Goal: Task Accomplishment & Management: Complete application form

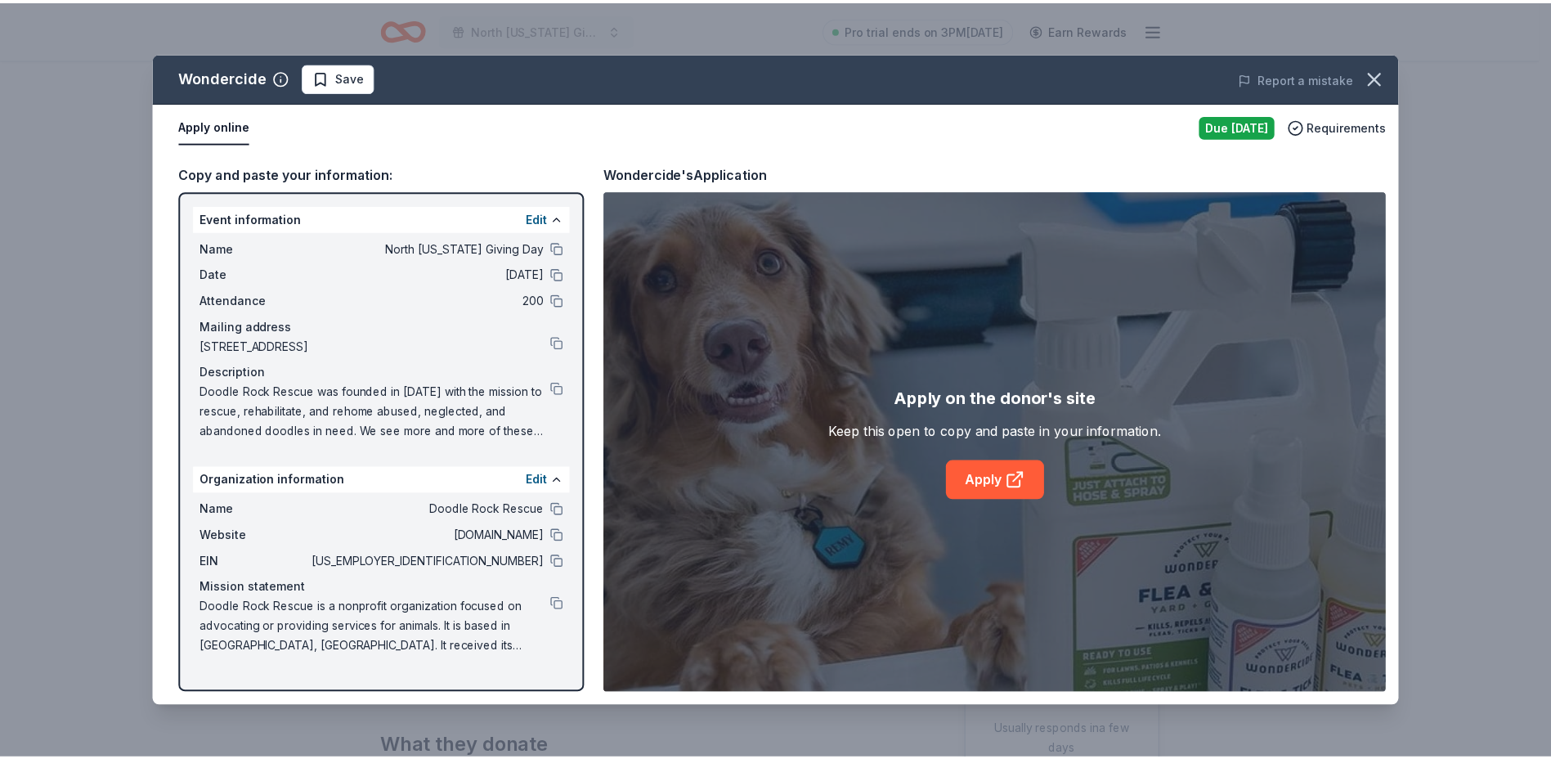
scroll to position [164, 0]
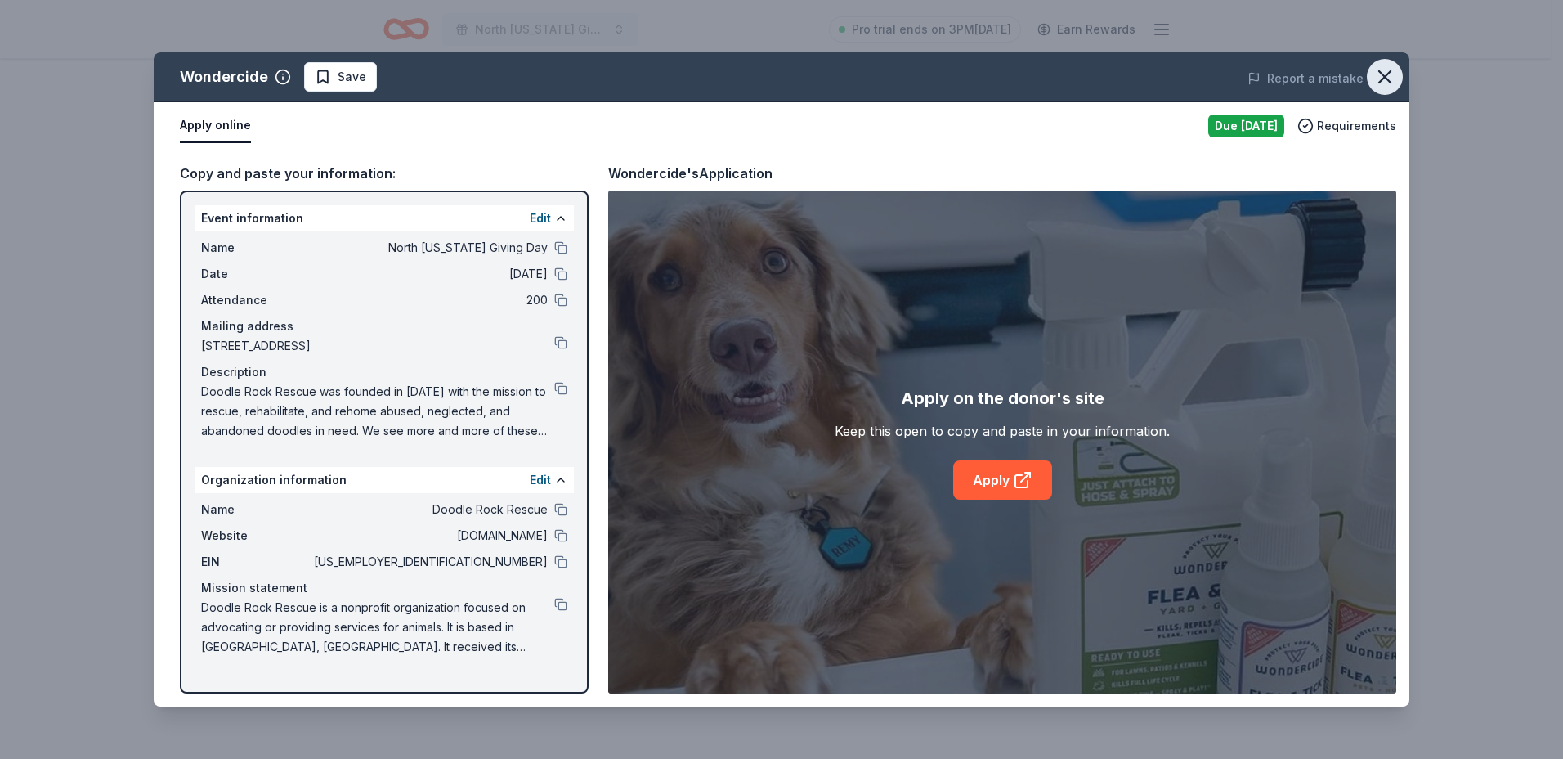
click at [1388, 74] on icon "button" at bounding box center [1384, 76] width 11 height 11
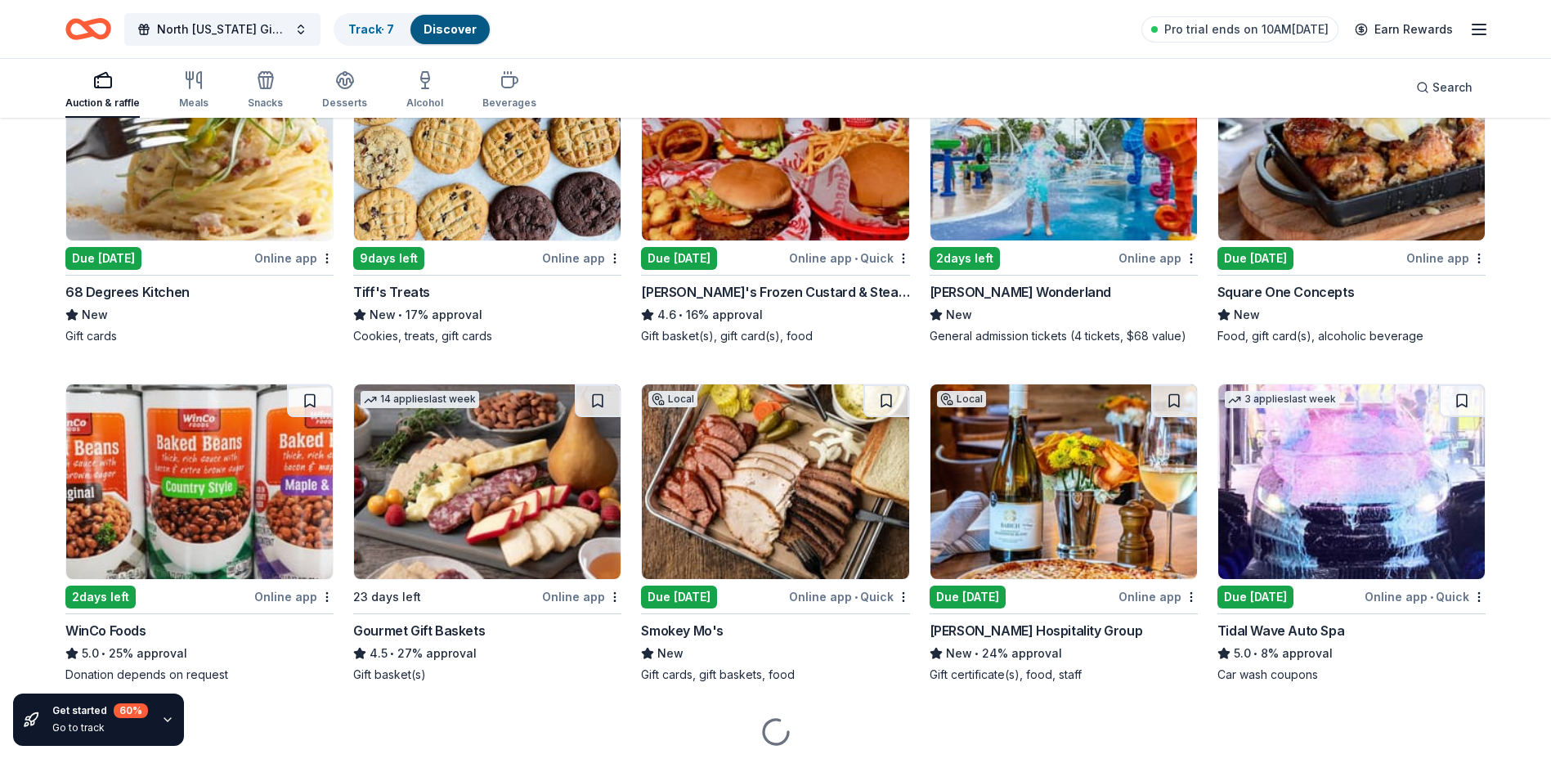
scroll to position [1674, 0]
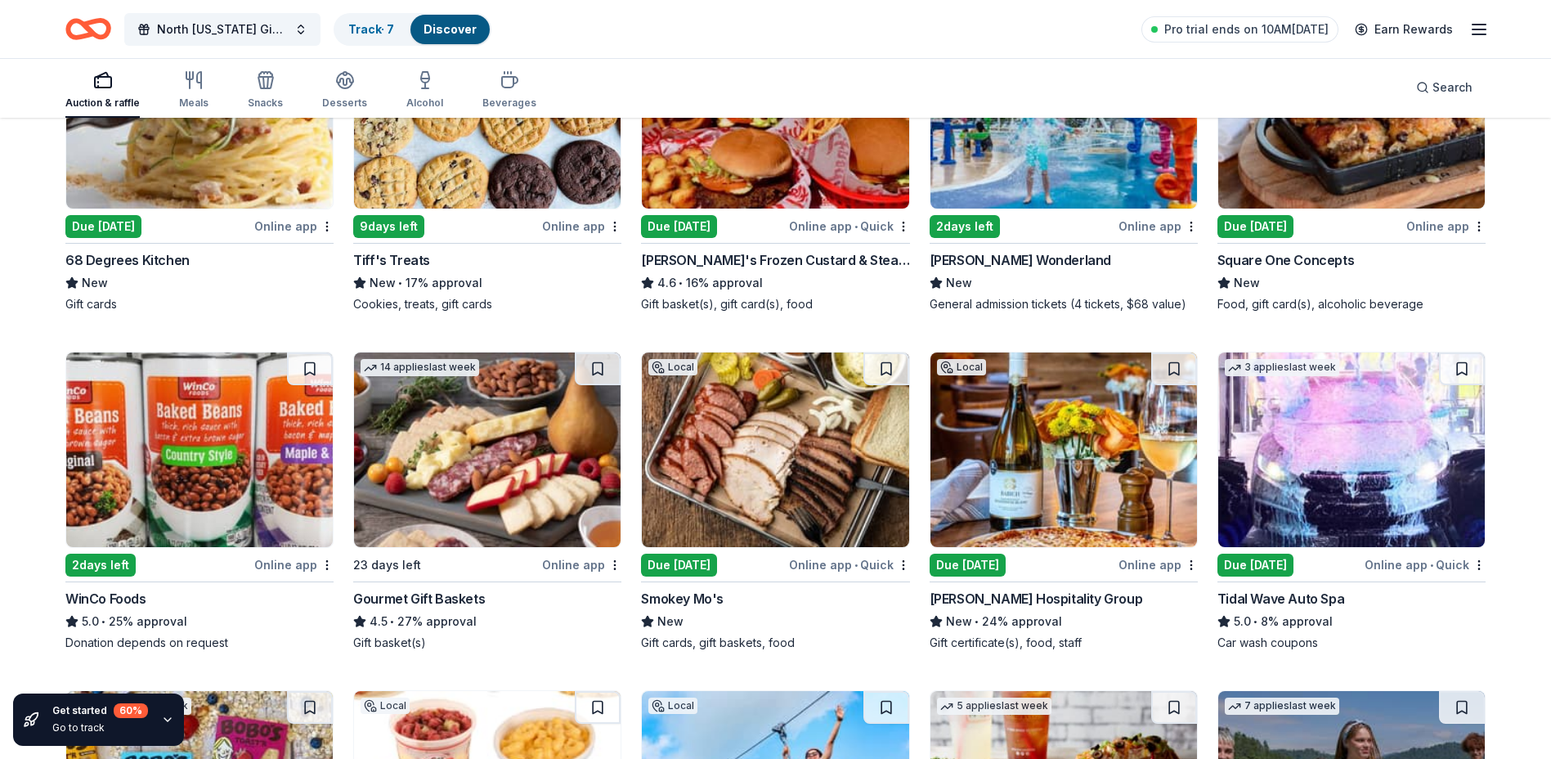
click at [105, 77] on rect "button" at bounding box center [103, 82] width 16 height 11
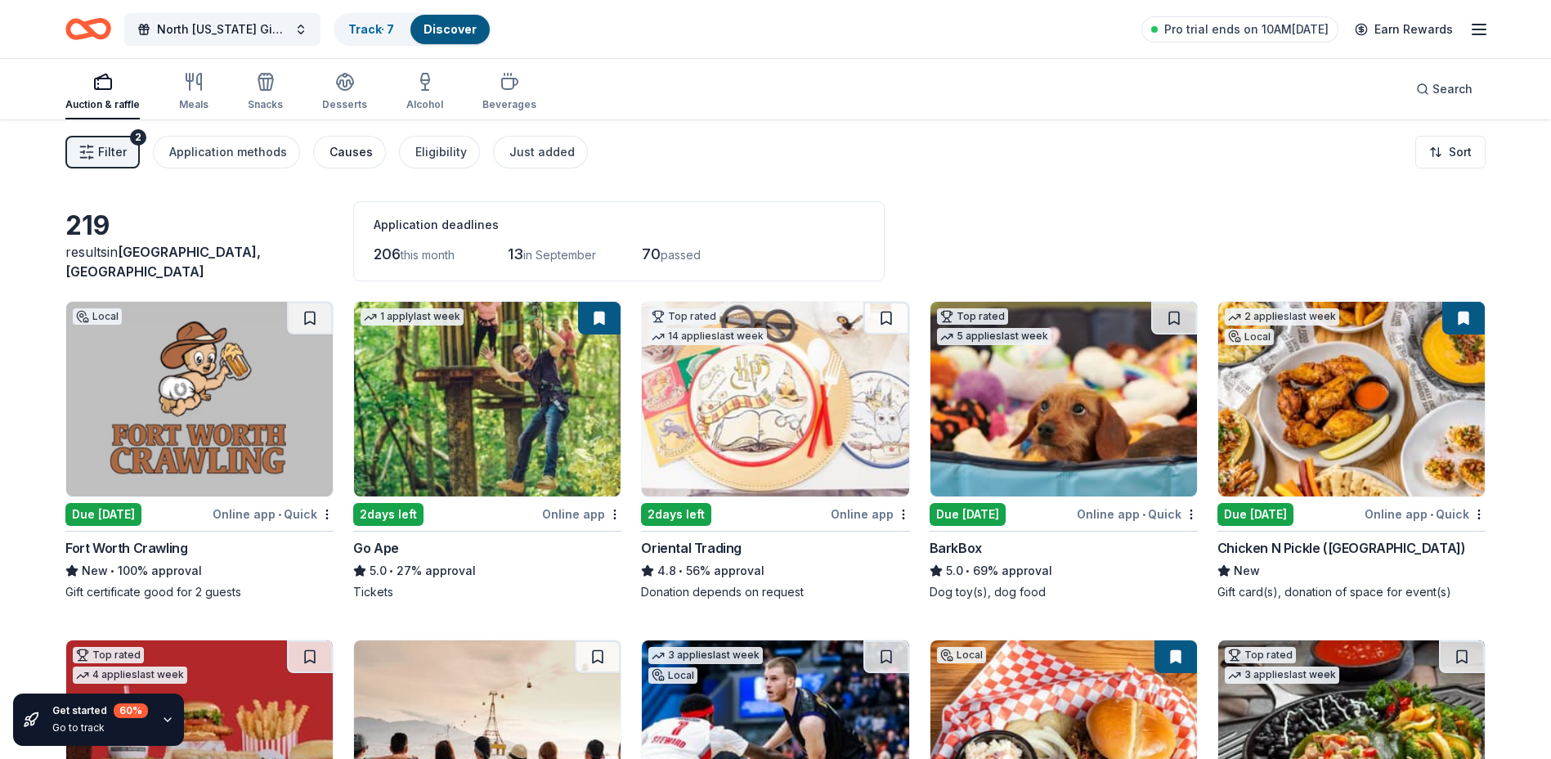
click at [348, 146] on div "Causes" at bounding box center [350, 152] width 43 height 20
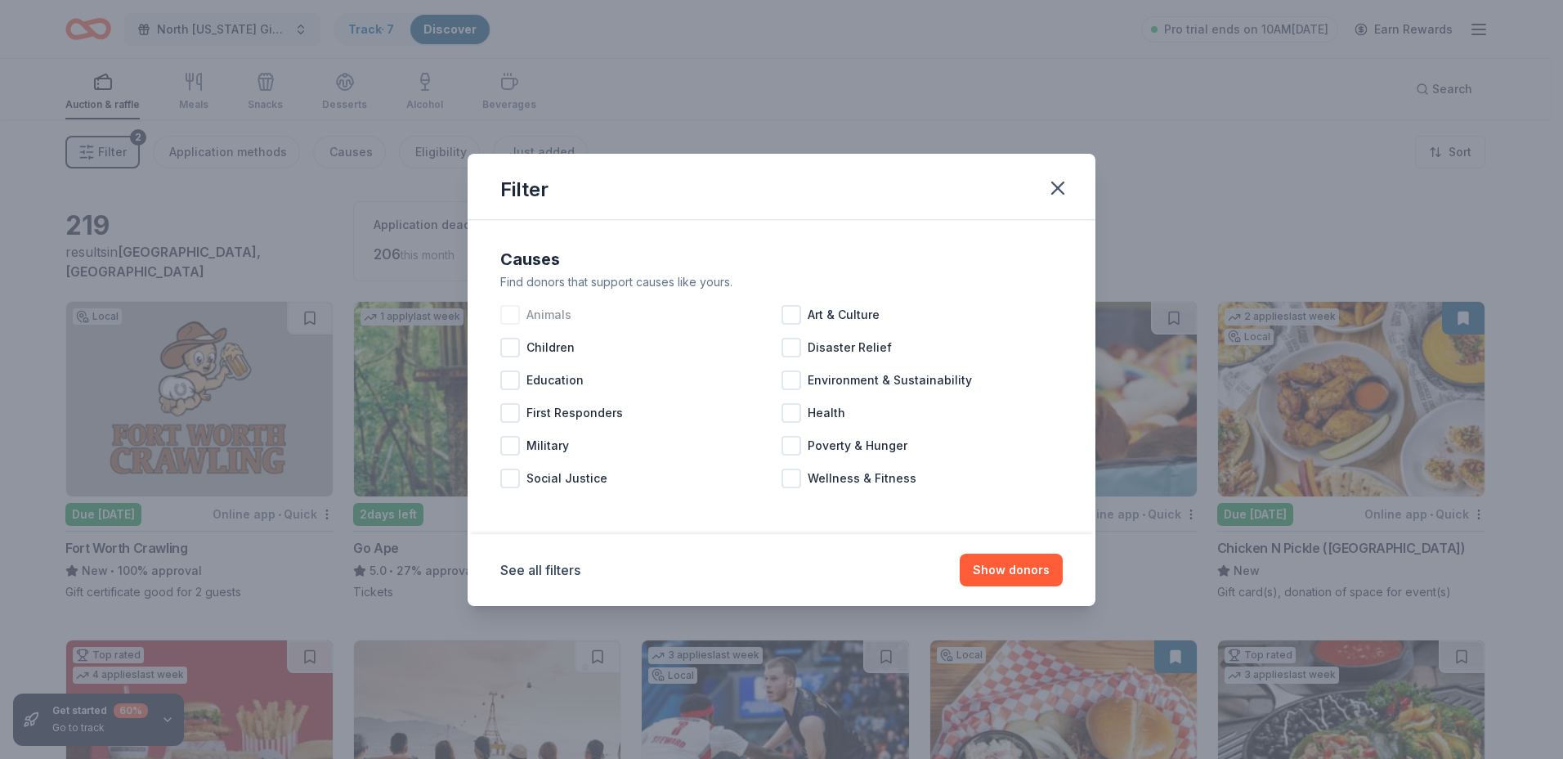
click at [511, 312] on div at bounding box center [510, 315] width 20 height 20
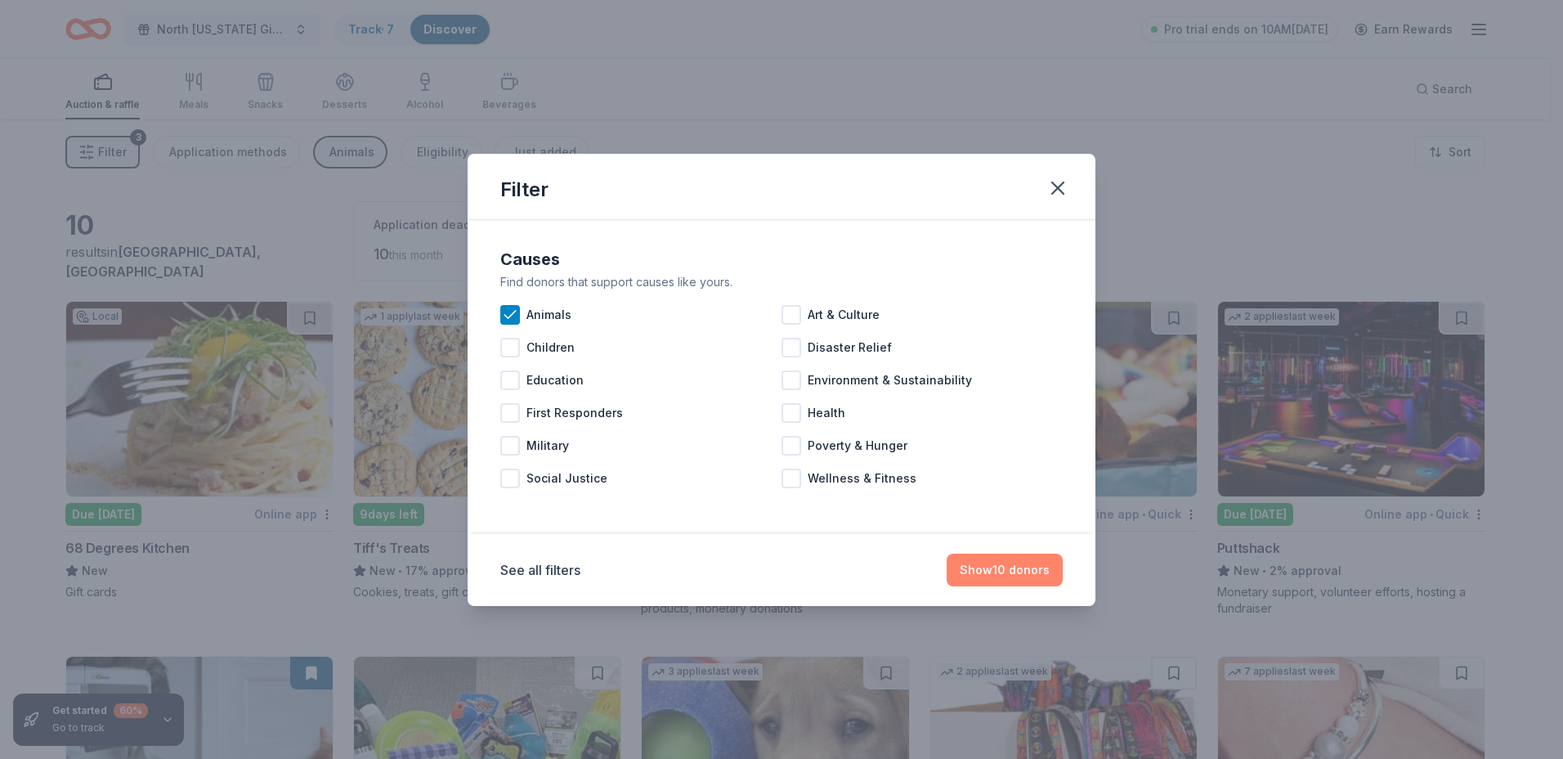
click at [997, 566] on button "Show 10 donors" at bounding box center [1005, 570] width 116 height 33
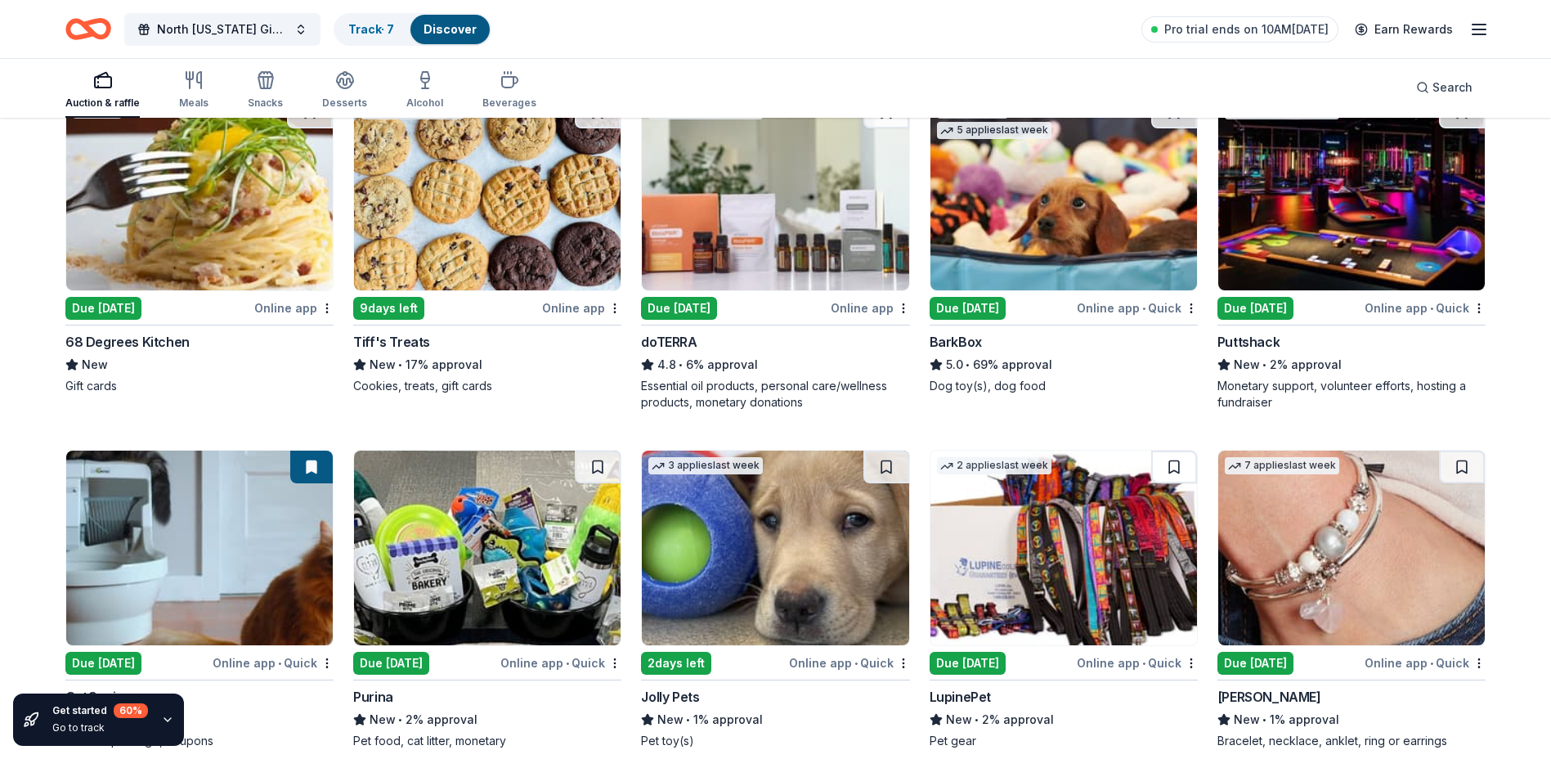
scroll to position [229, 0]
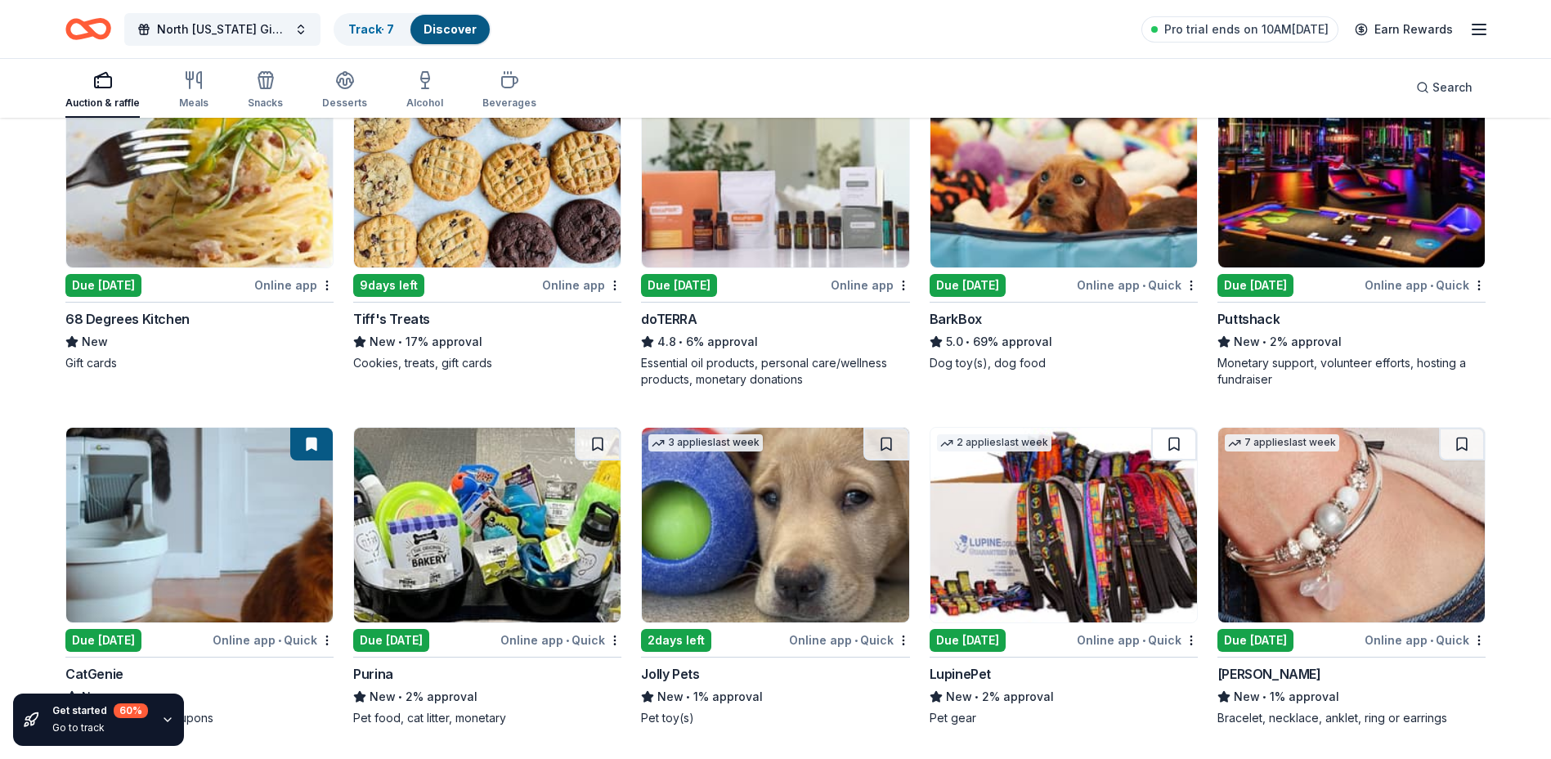
click at [1342, 512] on img at bounding box center [1351, 525] width 267 height 195
click at [468, 499] on img at bounding box center [487, 525] width 267 height 195
click at [231, 218] on img at bounding box center [199, 170] width 267 height 195
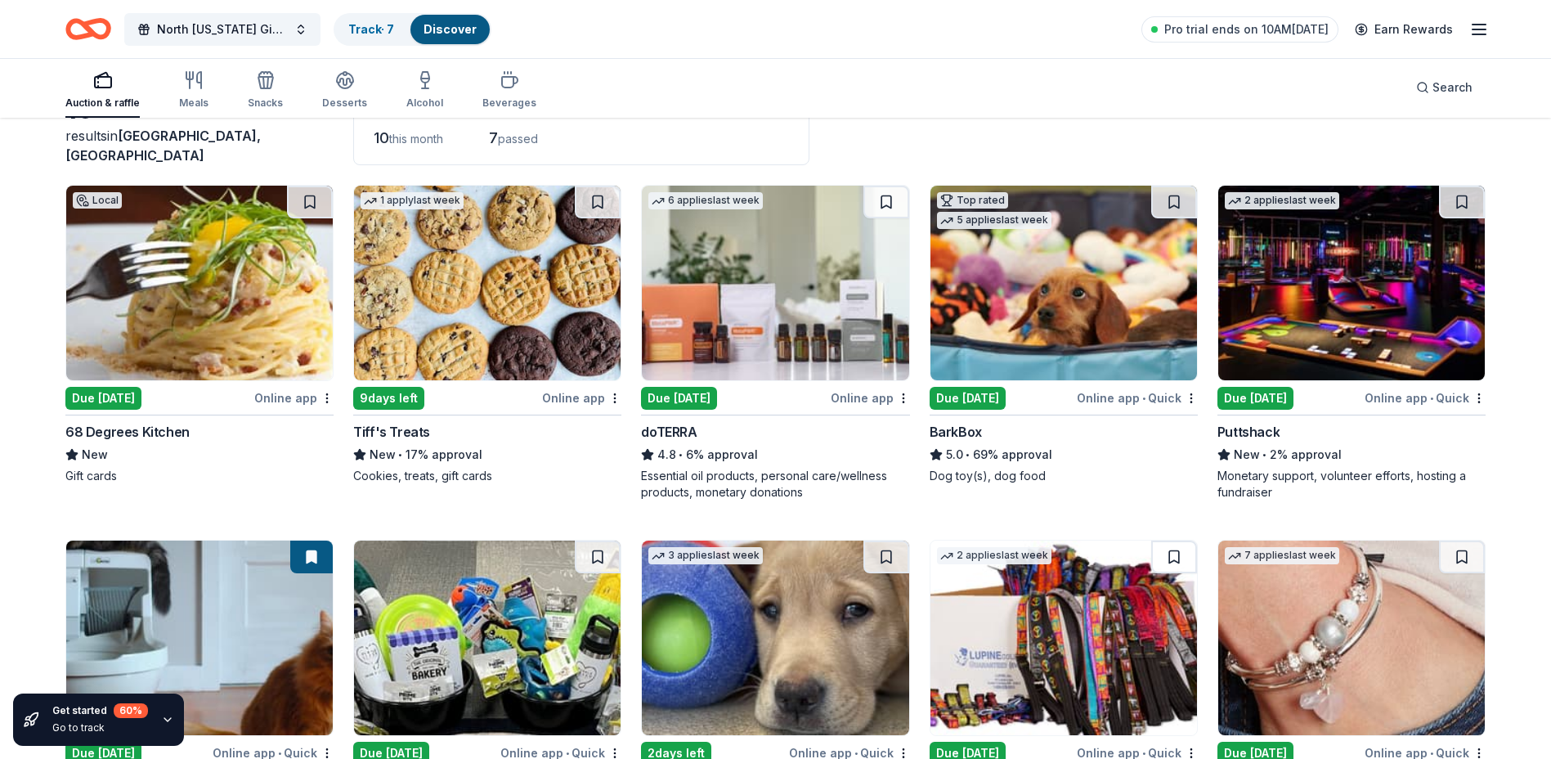
scroll to position [0, 0]
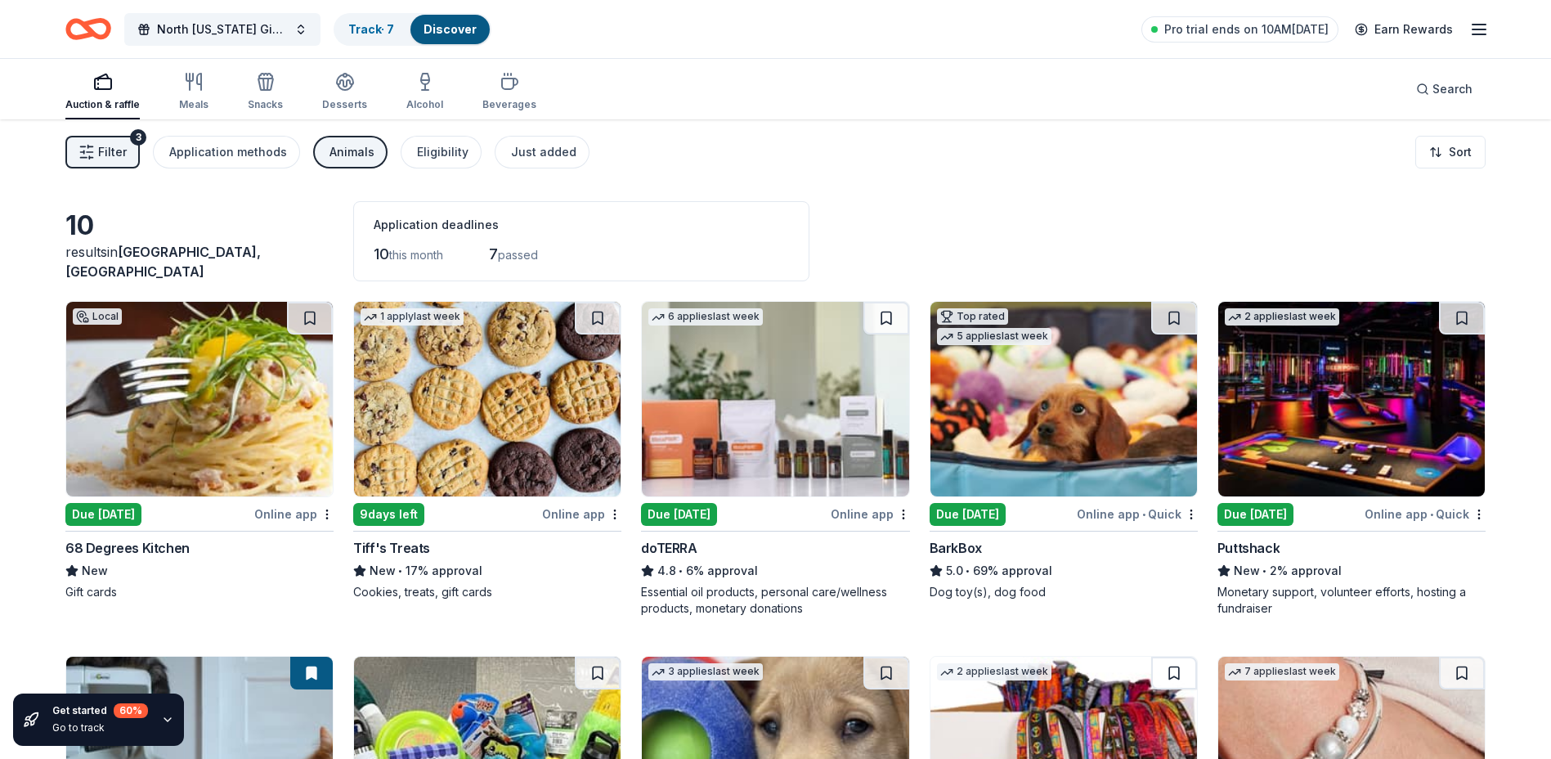
click at [90, 149] on icon "button" at bounding box center [86, 152] width 16 height 16
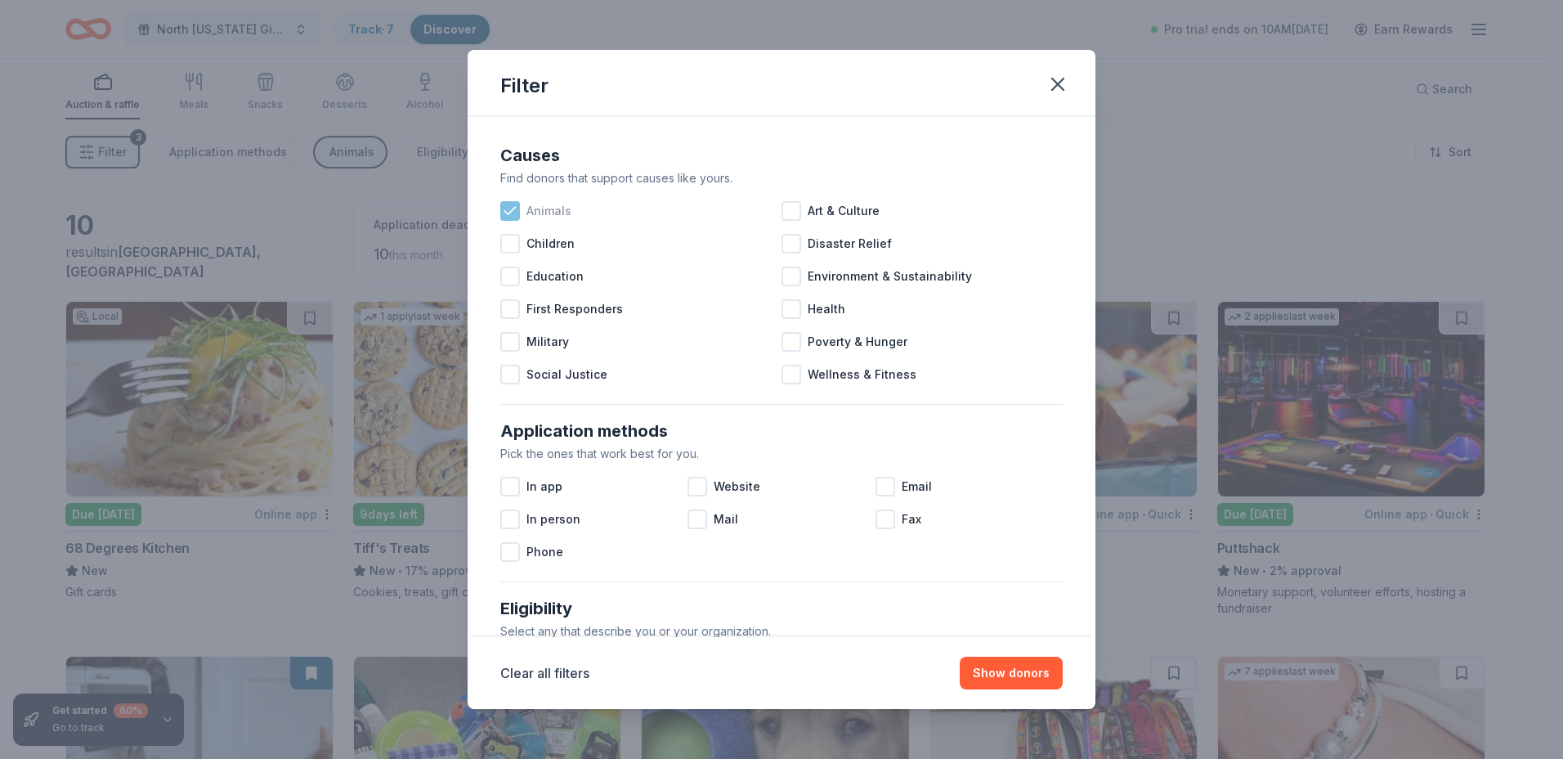
click at [510, 208] on icon at bounding box center [510, 211] width 16 height 16
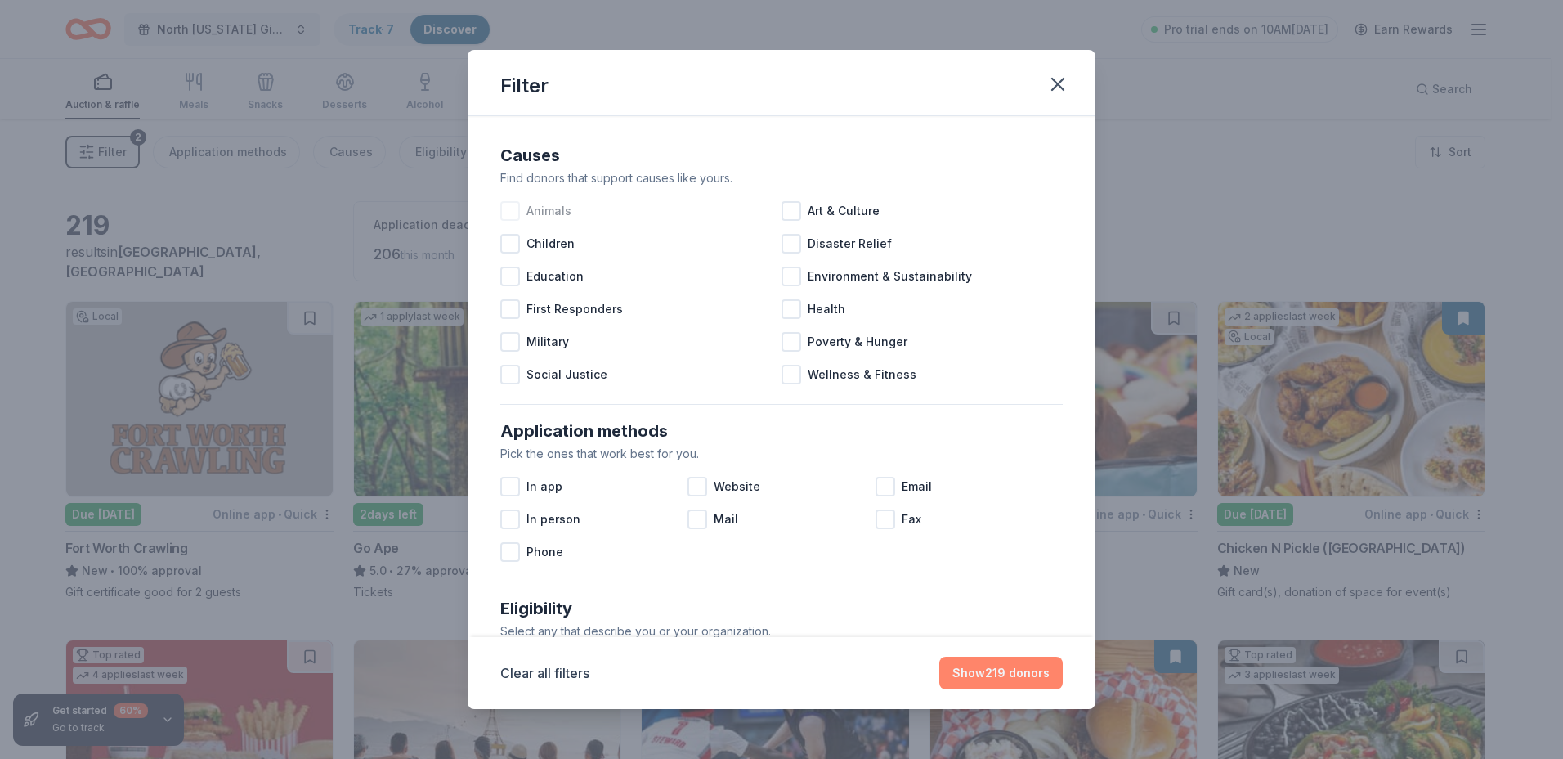
click at [991, 668] on button "Show 219 donors" at bounding box center [1000, 673] width 123 height 33
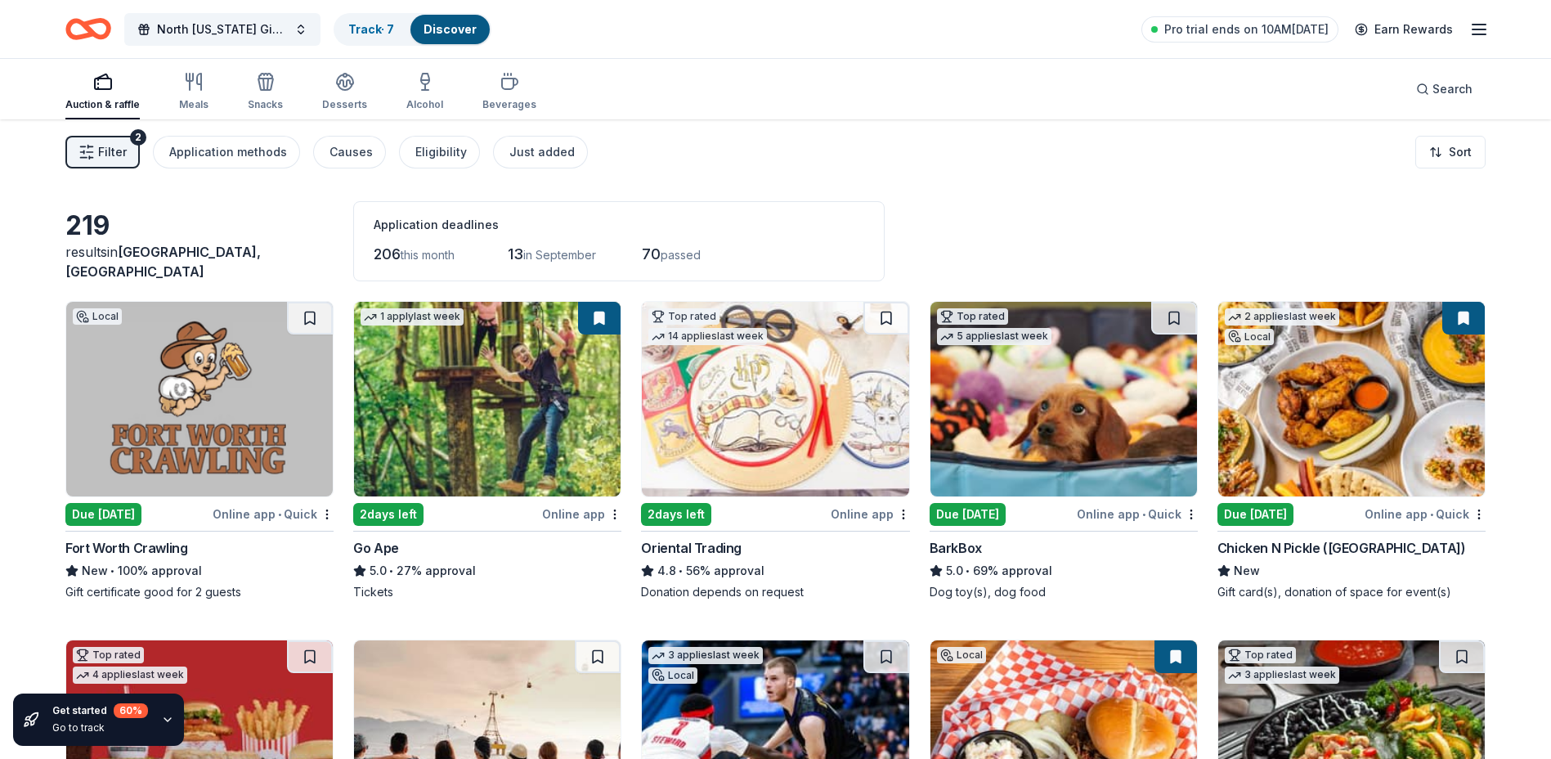
click at [437, 379] on img at bounding box center [487, 399] width 267 height 195
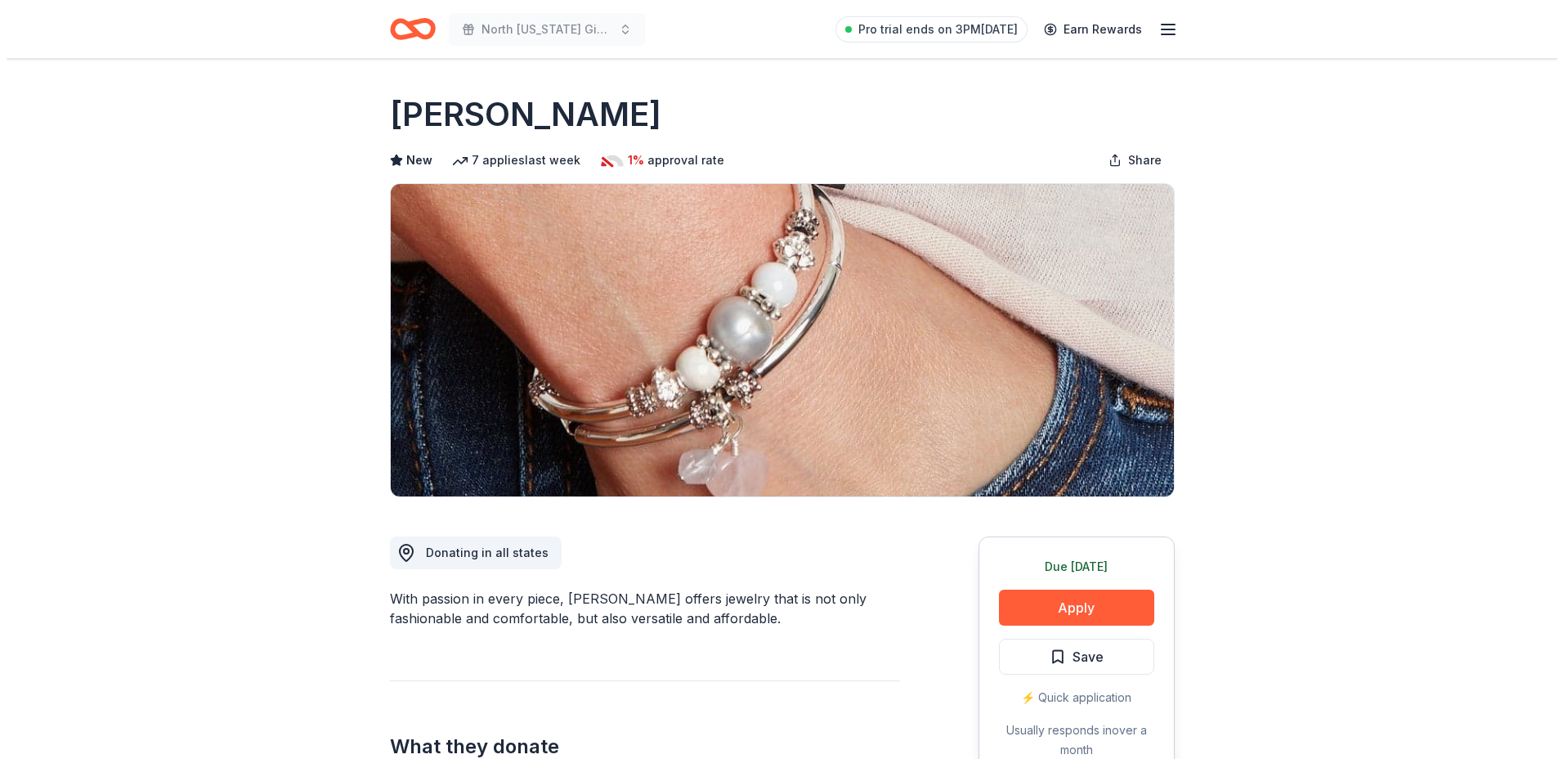
scroll to position [409, 0]
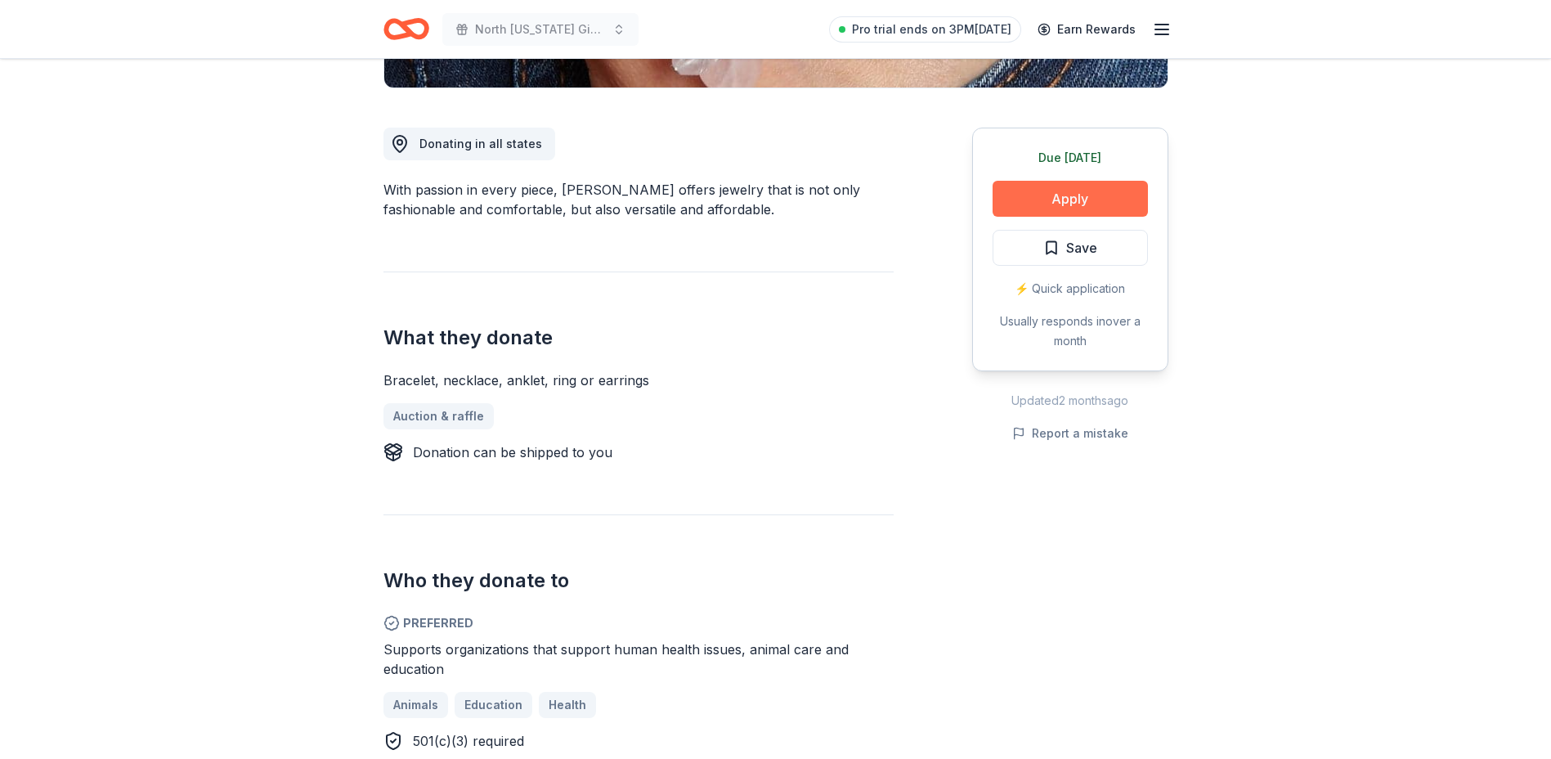
click at [1084, 186] on button "Apply" at bounding box center [1070, 199] width 155 height 36
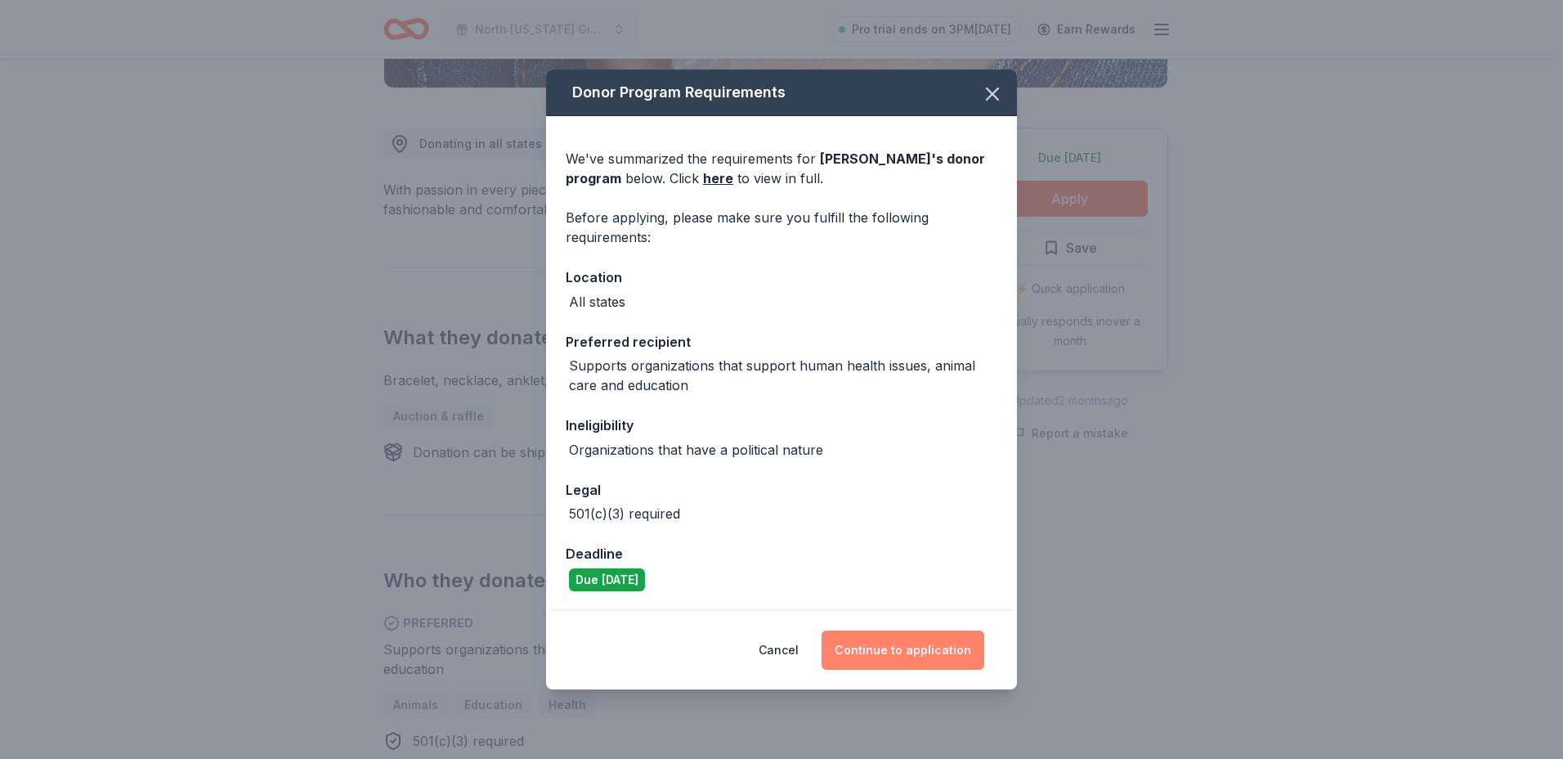
click at [911, 654] on button "Continue to application" at bounding box center [903, 649] width 163 height 39
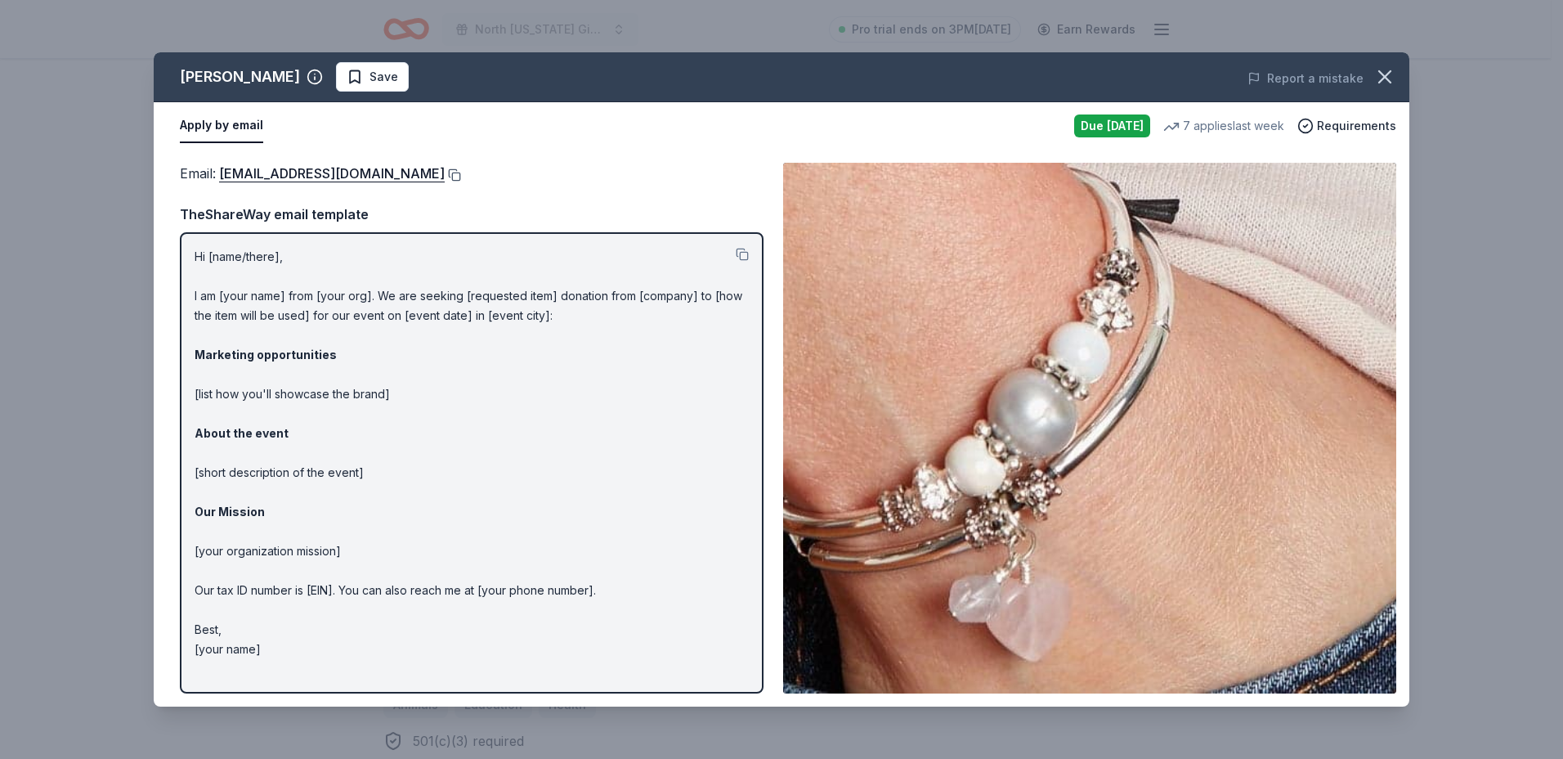
click at [445, 174] on button at bounding box center [453, 174] width 16 height 13
click at [742, 253] on button at bounding box center [742, 254] width 13 height 13
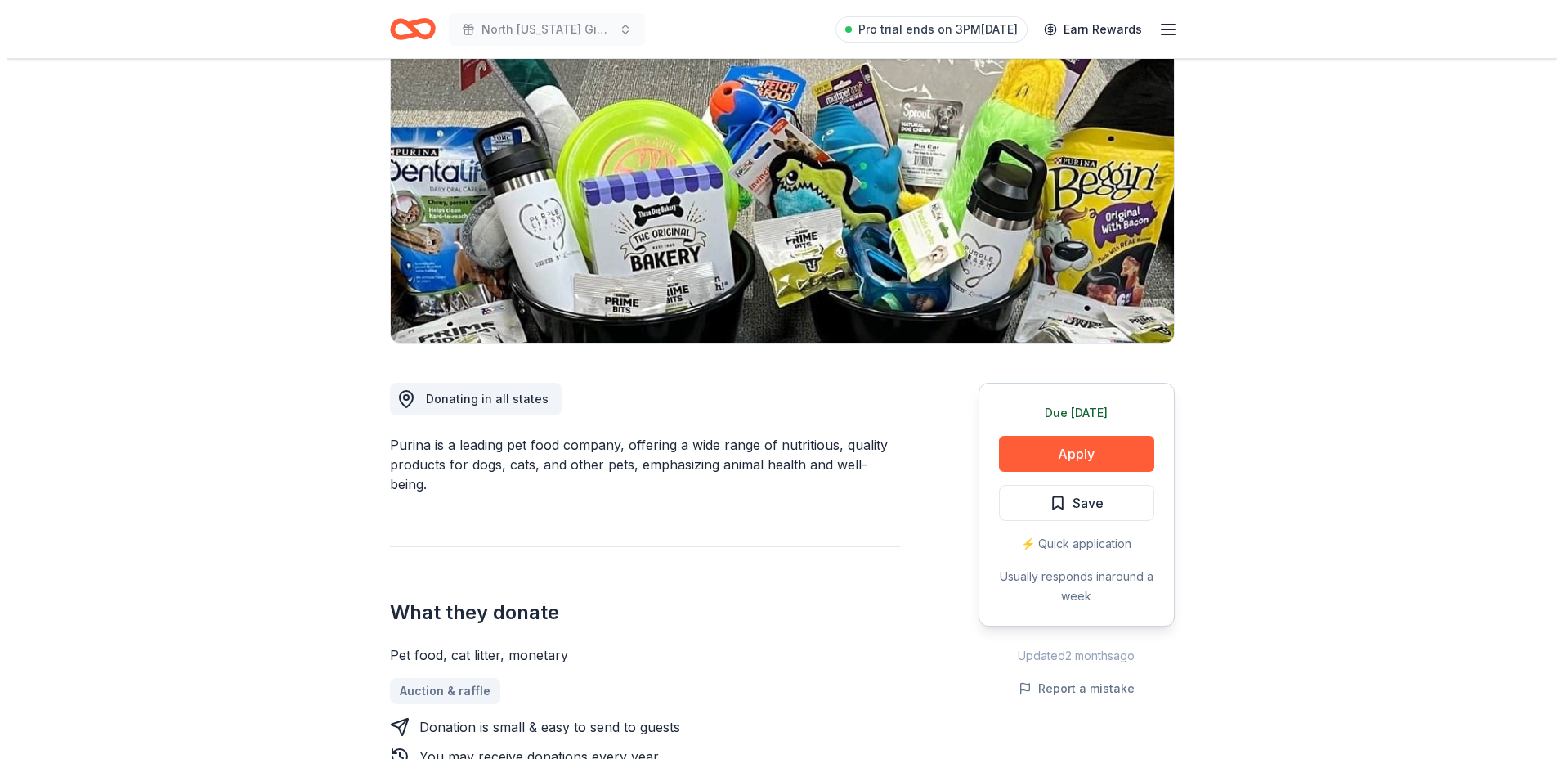
scroll to position [164, 0]
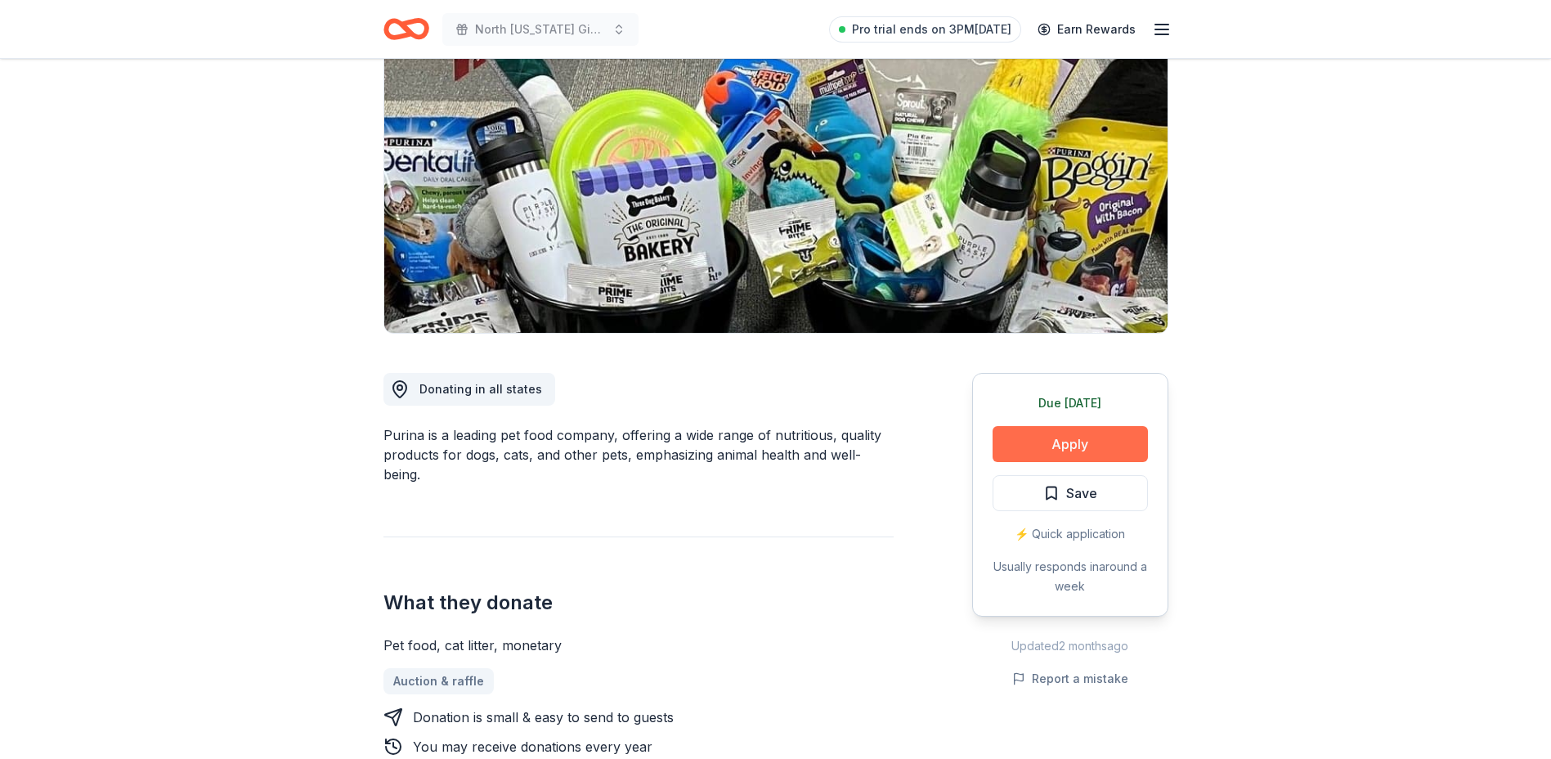
click at [1051, 436] on button "Apply" at bounding box center [1070, 444] width 155 height 36
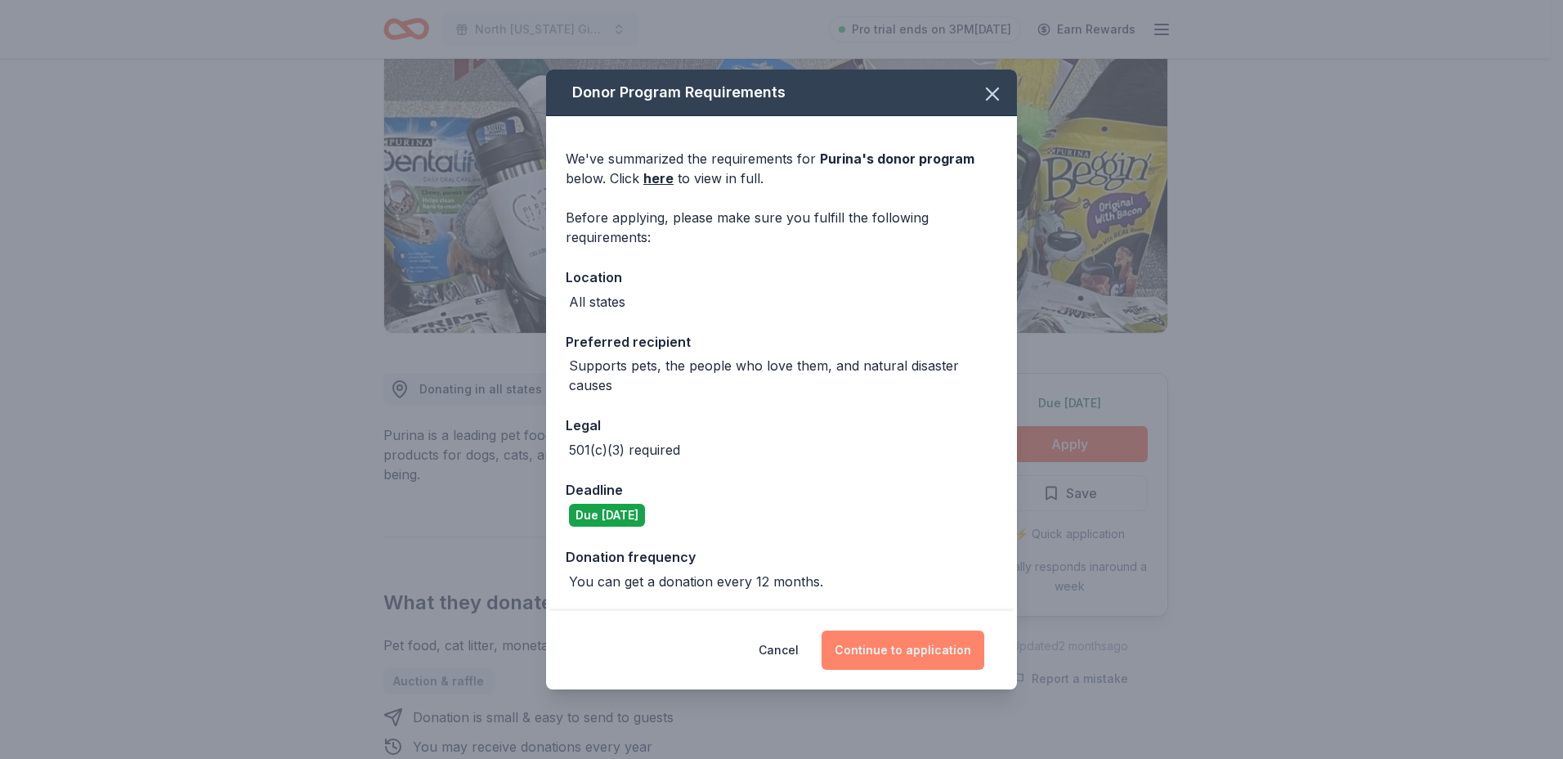
click at [909, 648] on button "Continue to application" at bounding box center [903, 649] width 163 height 39
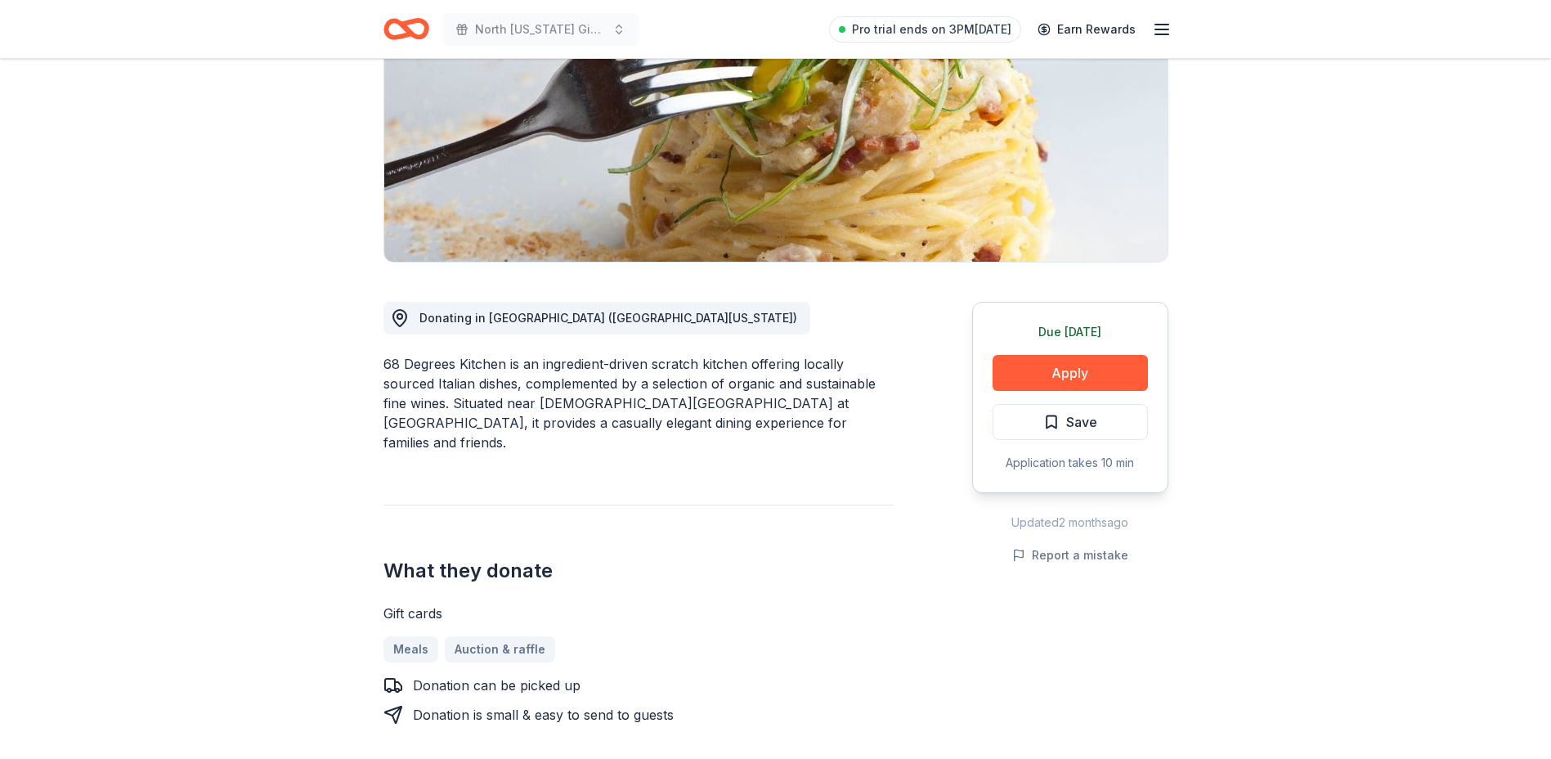
scroll to position [245, 0]
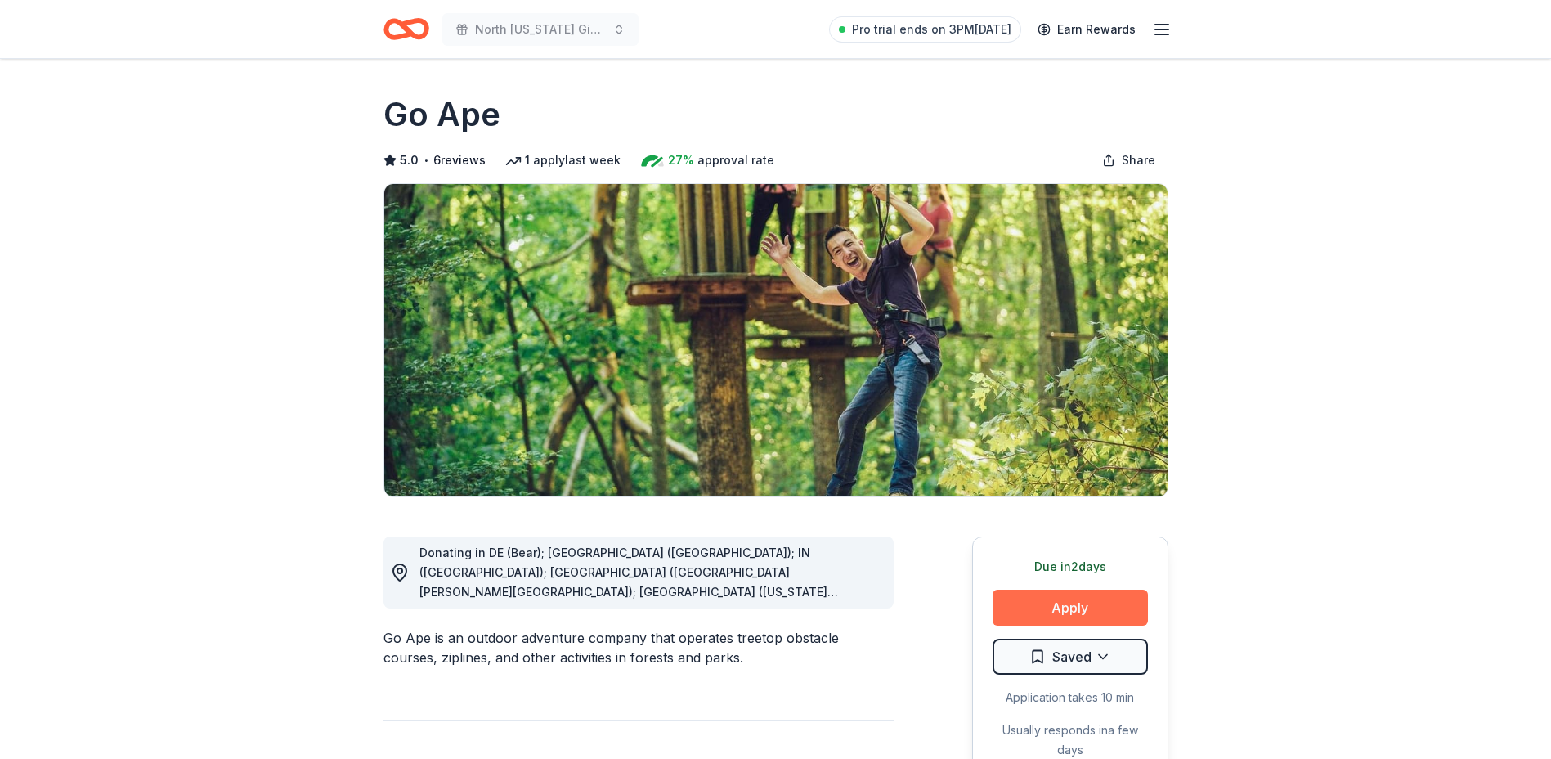
click at [1059, 608] on button "Apply" at bounding box center [1070, 607] width 155 height 36
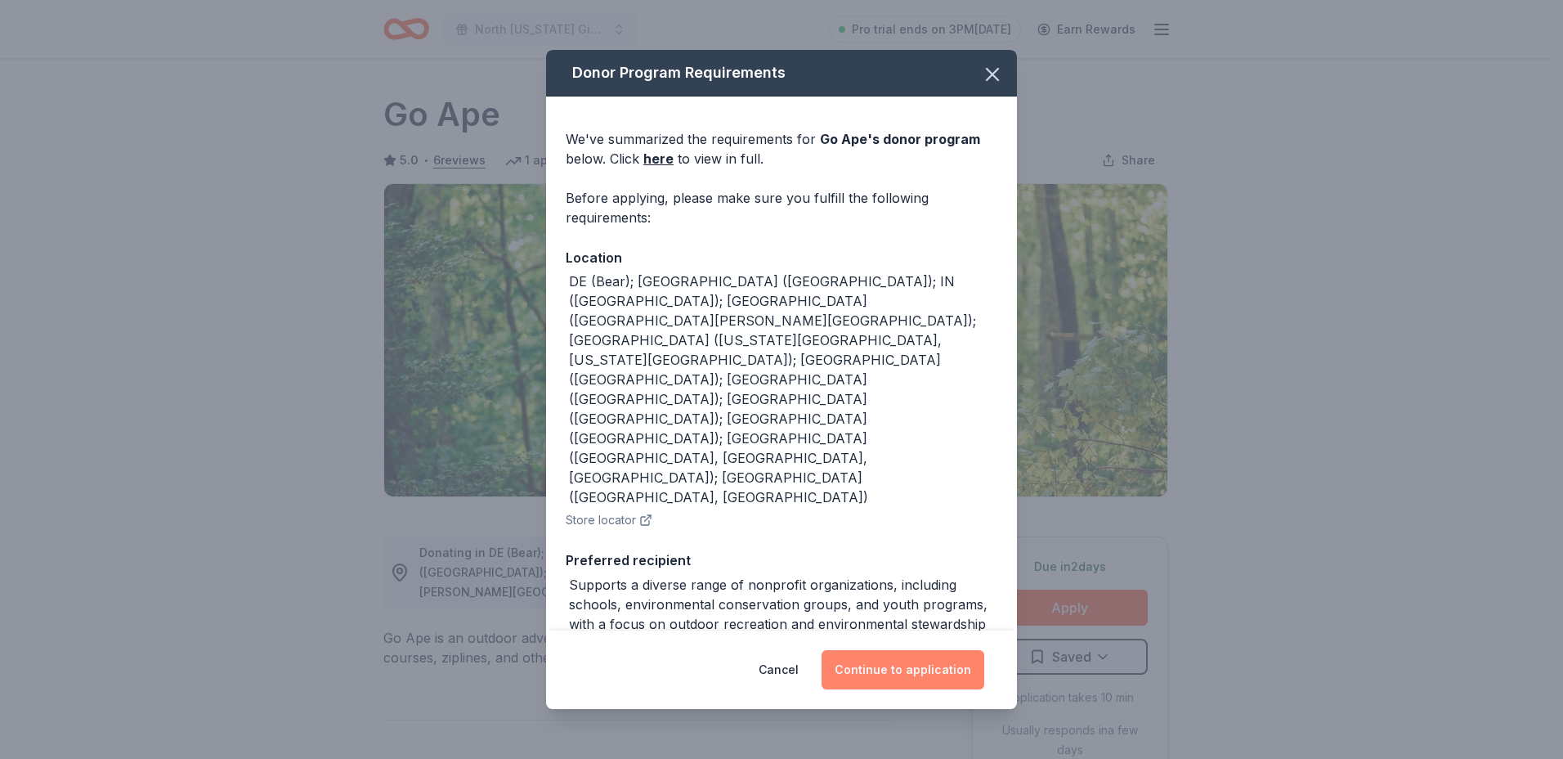
click at [885, 670] on button "Continue to application" at bounding box center [903, 669] width 163 height 39
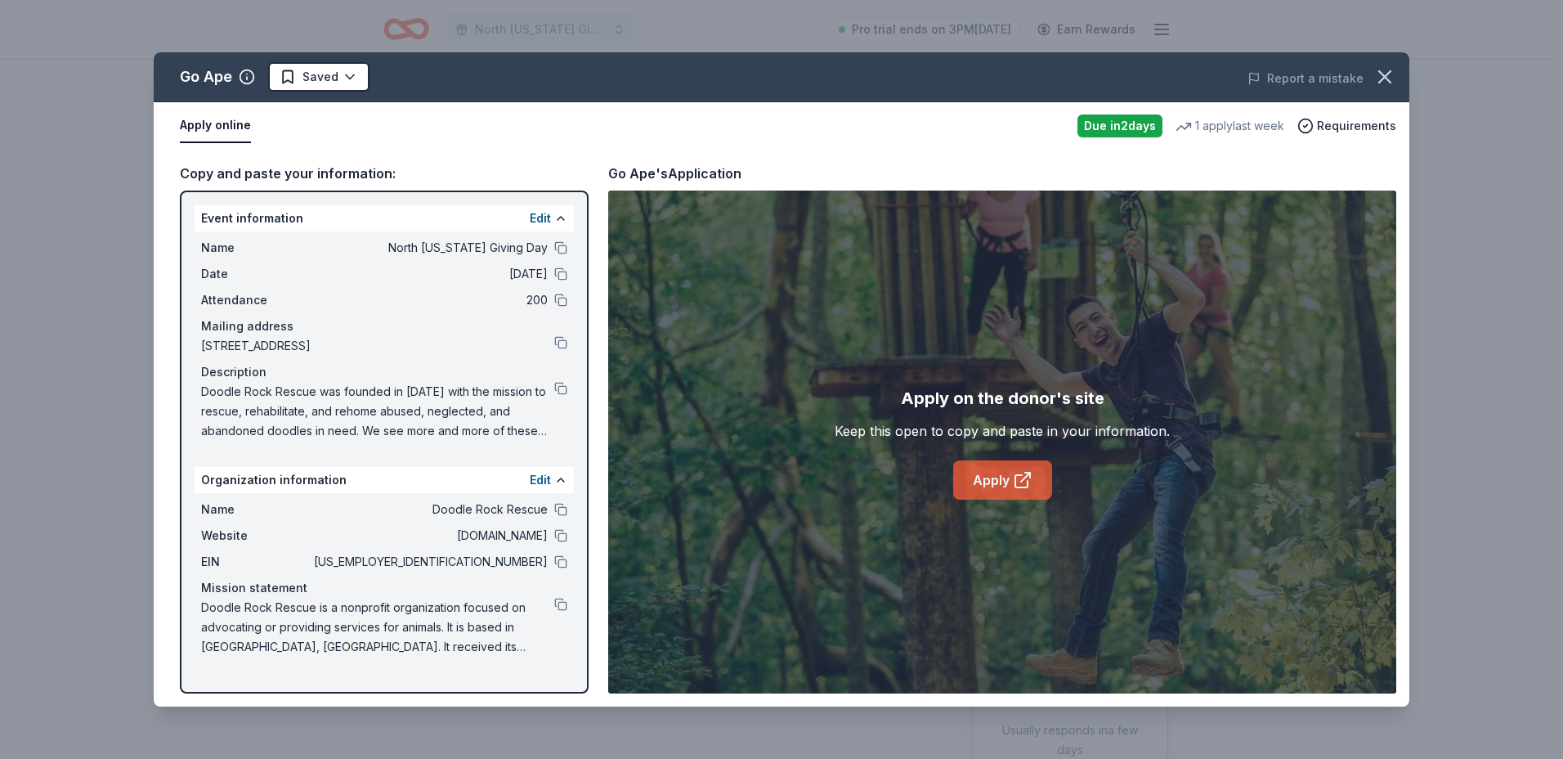
click at [996, 480] on link "Apply" at bounding box center [1002, 479] width 99 height 39
